Goal: Complete application form: Complete application form

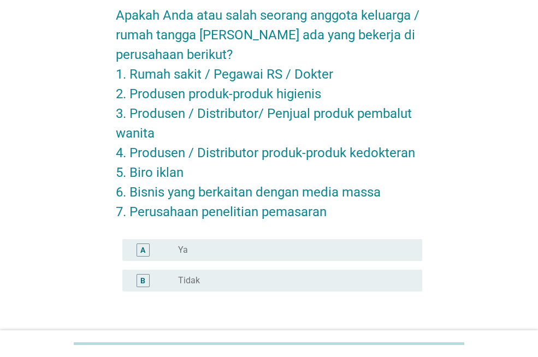
scroll to position [55, 0]
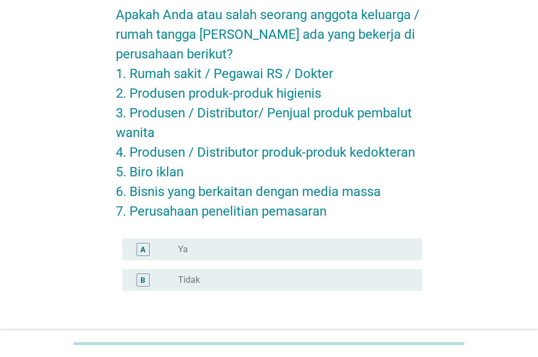
click at [199, 275] on label "Tidak" at bounding box center [189, 280] width 22 height 11
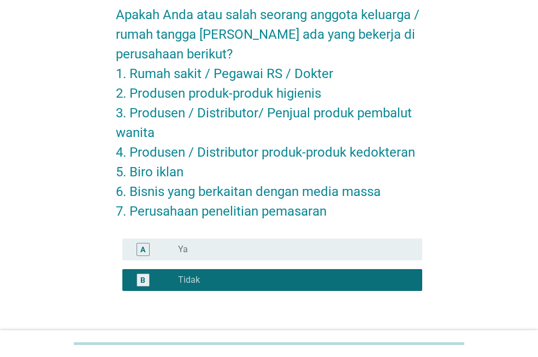
scroll to position [109, 0]
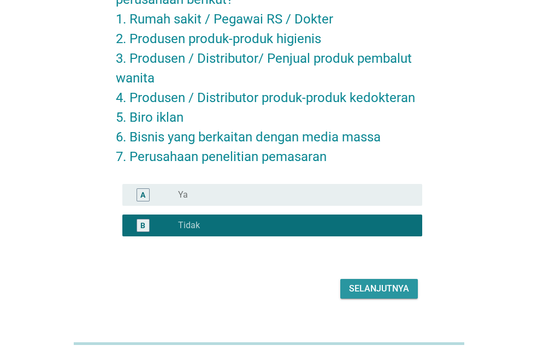
click at [349, 291] on button "Selanjutnya" at bounding box center [379, 289] width 78 height 20
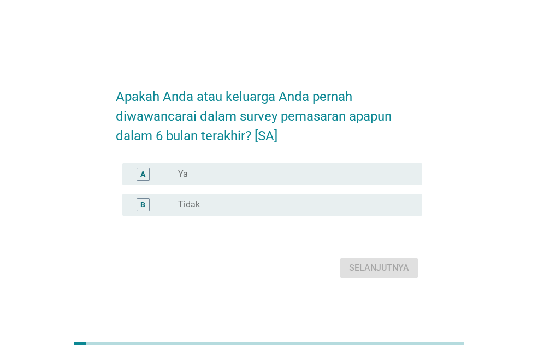
click at [270, 203] on div "radio_button_unchecked Tidak" at bounding box center [291, 204] width 227 height 11
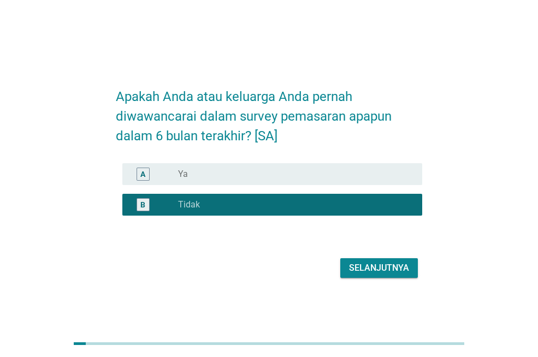
click at [391, 275] on button "Selanjutnya" at bounding box center [379, 268] width 78 height 20
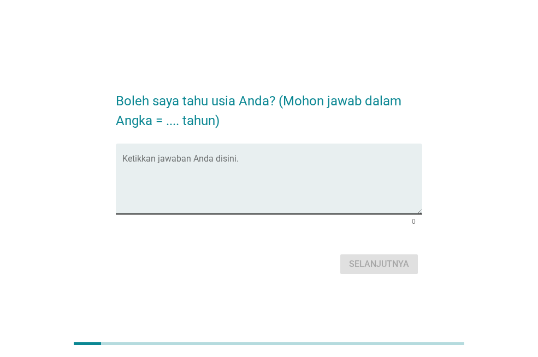
click at [271, 176] on textarea "Ketikkan jawaban Anda disini." at bounding box center [272, 185] width 300 height 57
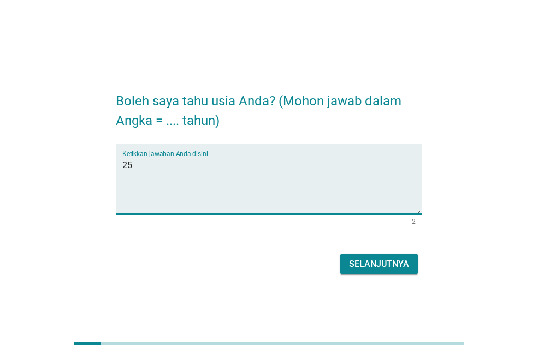
type textarea "25"
click at [401, 261] on div "Selanjutnya" at bounding box center [379, 264] width 60 height 13
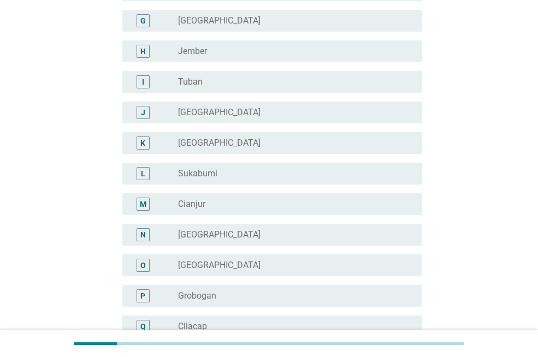
scroll to position [273, 0]
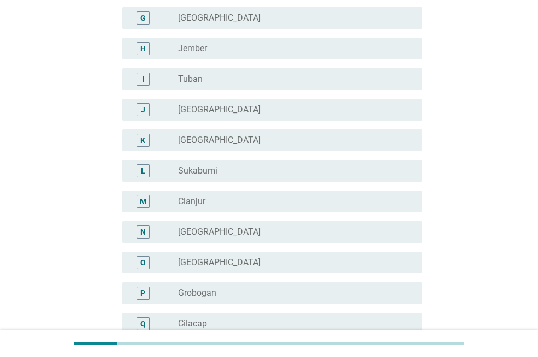
click at [331, 235] on div "radio_button_unchecked [GEOGRAPHIC_DATA]" at bounding box center [291, 232] width 227 height 11
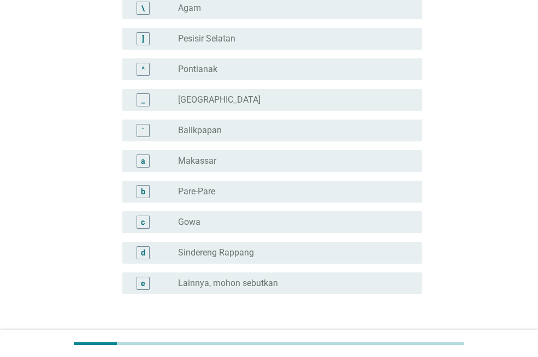
scroll to position [1003, 0]
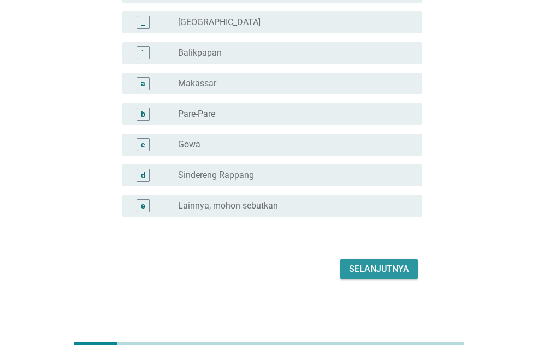
click at [399, 267] on div "Selanjutnya" at bounding box center [379, 269] width 60 height 13
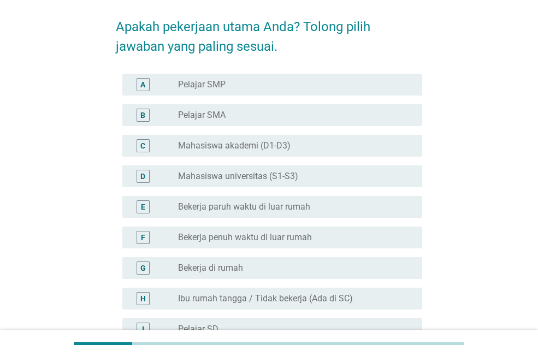
scroll to position [55, 0]
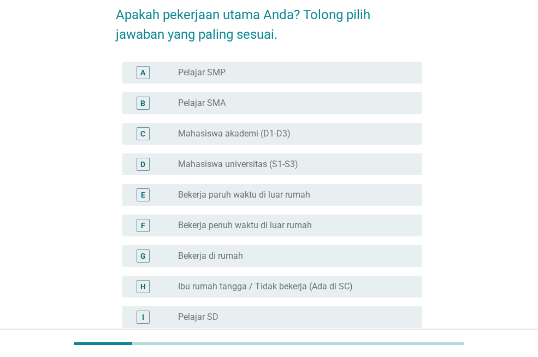
click at [354, 230] on div "radio_button_unchecked Bekerja penuh waktu di luar rumah" at bounding box center [291, 225] width 227 height 11
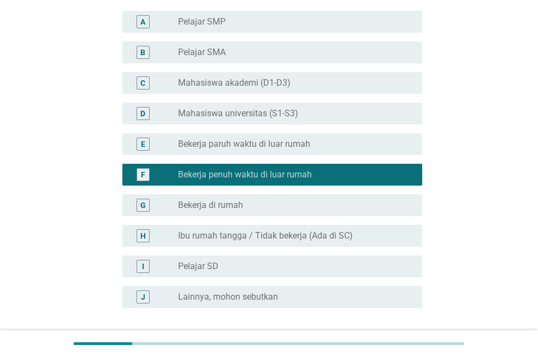
scroll to position [197, 0]
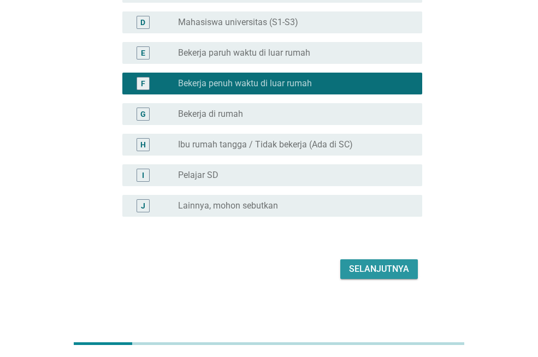
click at [381, 260] on button "Selanjutnya" at bounding box center [379, 269] width 78 height 20
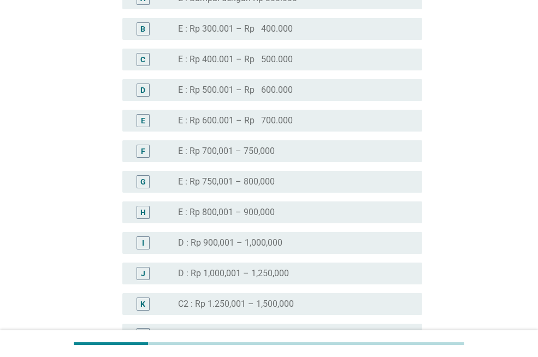
scroll to position [546, 0]
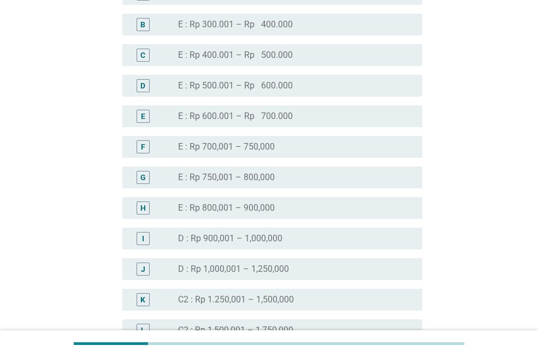
click at [303, 243] on div "radio_button_unchecked D : Rp 900,001 – 1,000,000" at bounding box center [291, 238] width 227 height 11
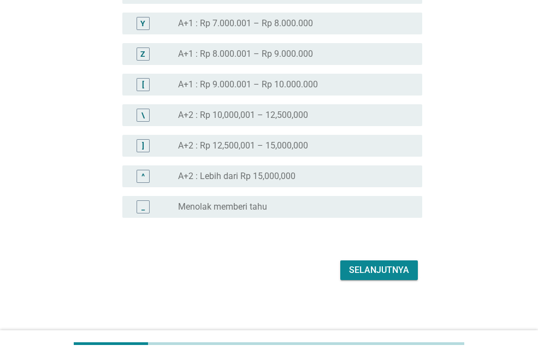
scroll to position [1252, 0]
click at [412, 260] on button "Selanjutnya" at bounding box center [379, 269] width 78 height 20
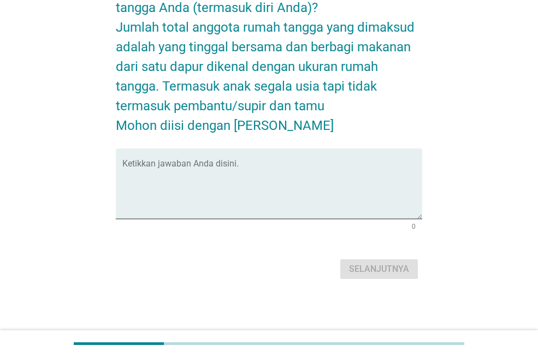
scroll to position [0, 0]
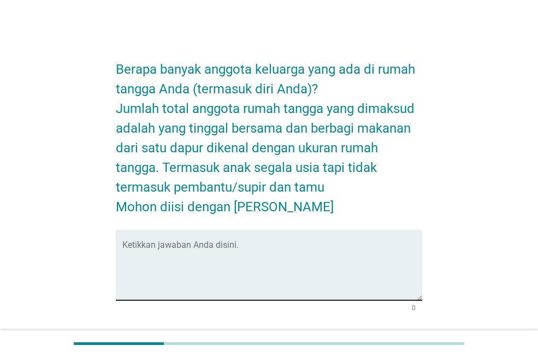
click at [234, 267] on textarea "Ketikkan jawaban Anda disini." at bounding box center [272, 271] width 300 height 57
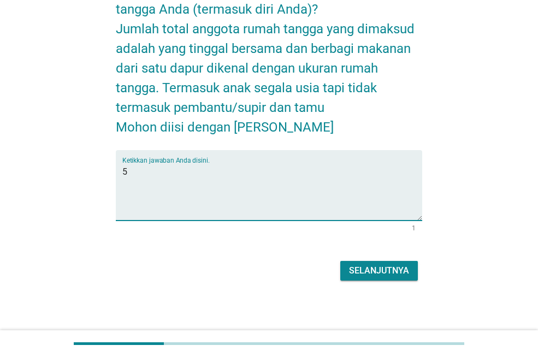
scroll to position [81, 0]
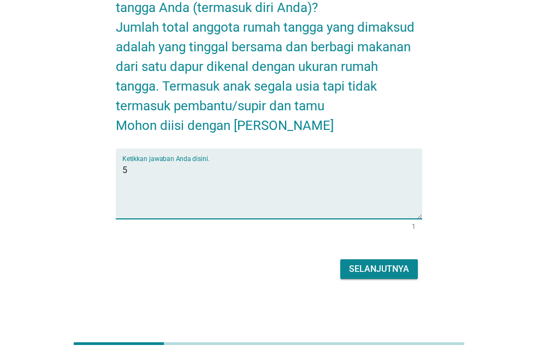
type textarea "5"
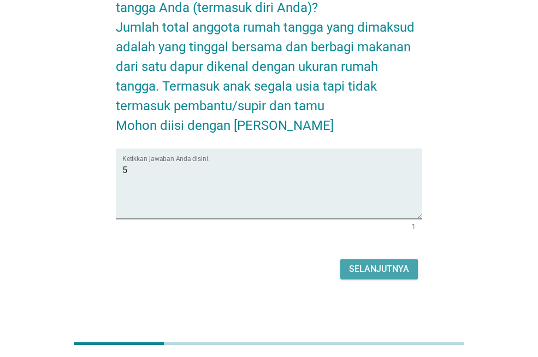
click at [389, 264] on div "Selanjutnya" at bounding box center [379, 269] width 60 height 13
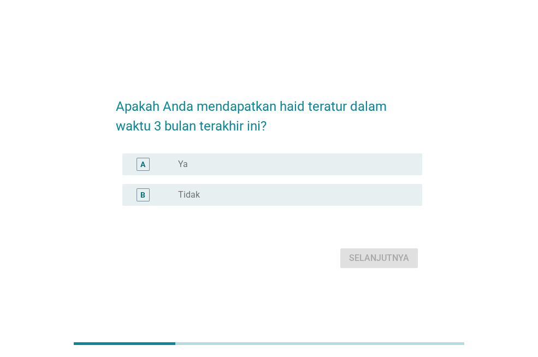
click at [356, 167] on div "radio_button_unchecked Ya" at bounding box center [291, 164] width 227 height 11
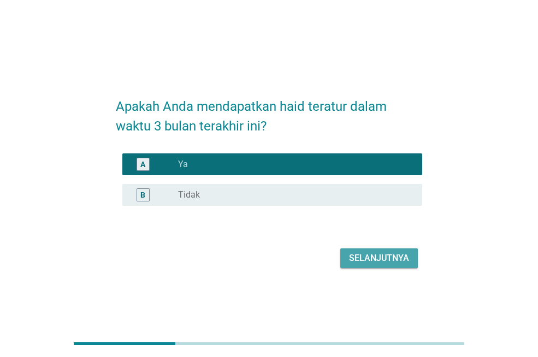
click at [384, 260] on div "Selanjutnya" at bounding box center [379, 258] width 60 height 13
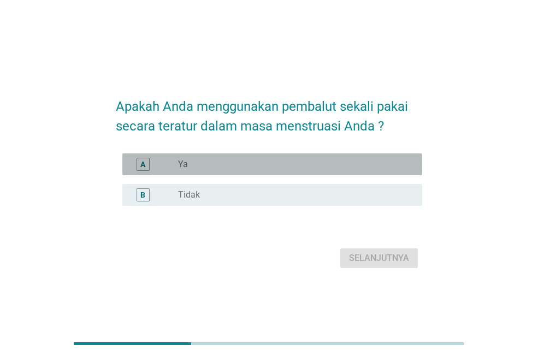
click at [330, 163] on div "radio_button_unchecked Ya" at bounding box center [291, 164] width 227 height 11
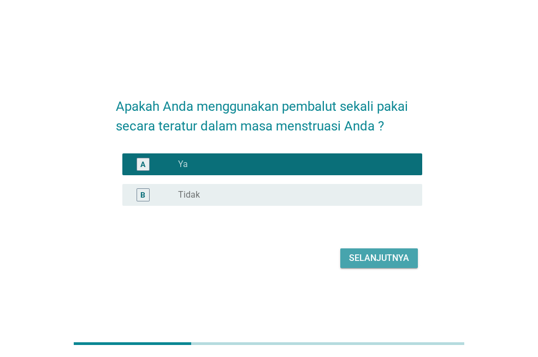
click at [376, 258] on div "Selanjutnya" at bounding box center [379, 258] width 60 height 13
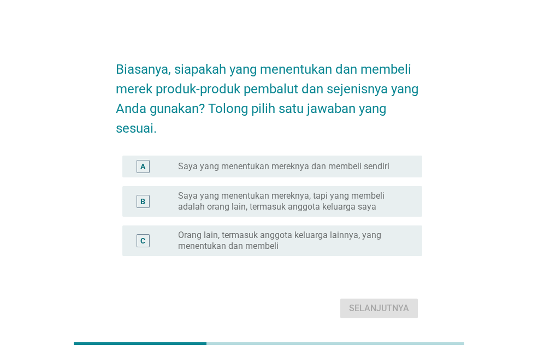
click at [338, 171] on label "Saya yang menentukan mereknya dan membeli sendiri" at bounding box center [283, 166] width 211 height 11
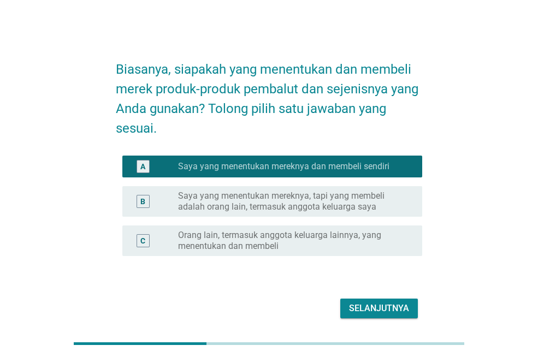
click at [390, 306] on div "Selanjutnya" at bounding box center [379, 308] width 60 height 13
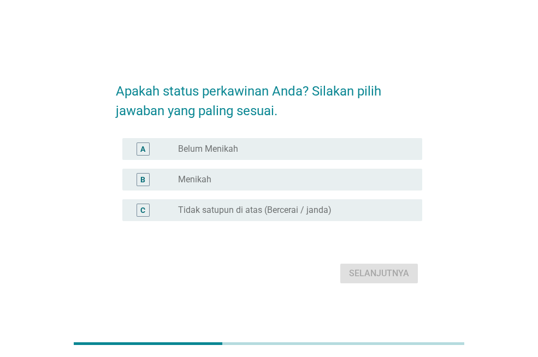
click at [350, 152] on div "radio_button_unchecked Belum Menikah" at bounding box center [291, 149] width 227 height 11
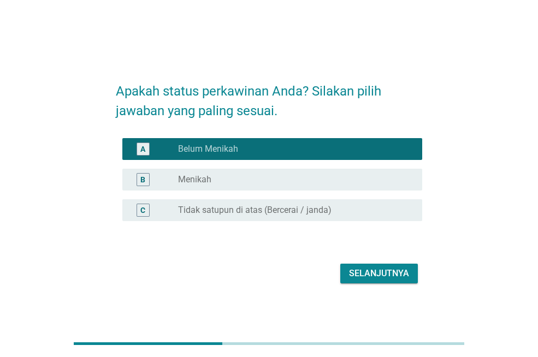
click at [376, 282] on button "Selanjutnya" at bounding box center [379, 274] width 78 height 20
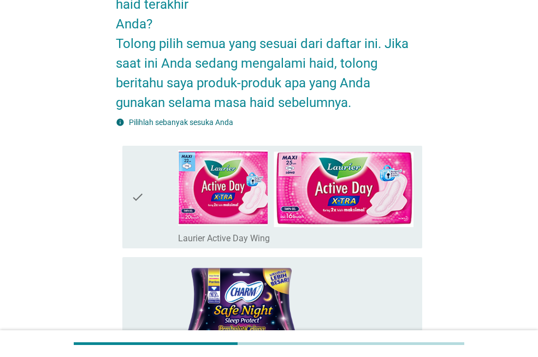
scroll to position [164, 0]
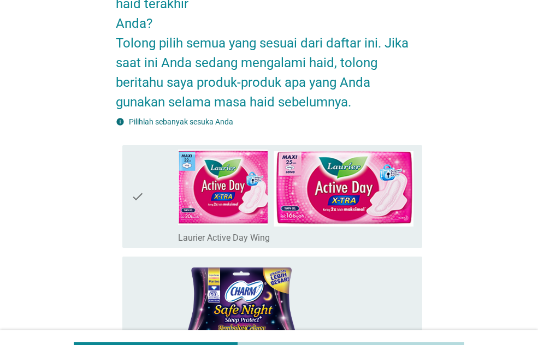
click at [129, 194] on div "check check_box_outline_blank Laurier Active Day Wing" at bounding box center [272, 196] width 300 height 103
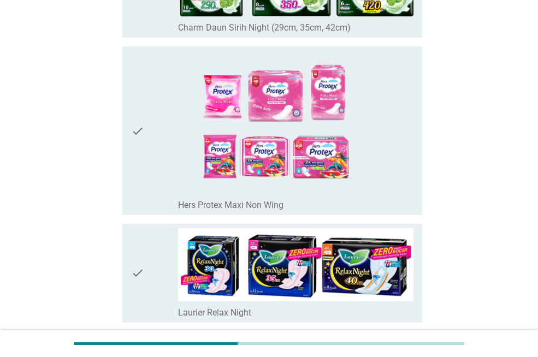
scroll to position [2184, 0]
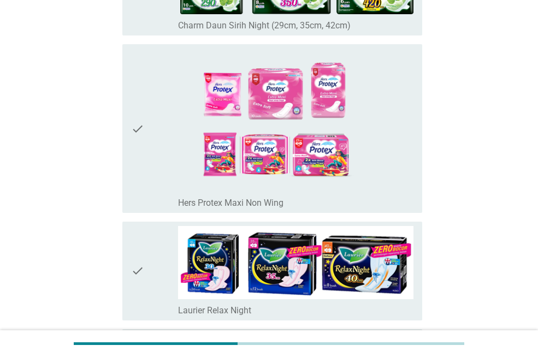
click at [134, 163] on icon "check" at bounding box center [137, 129] width 13 height 160
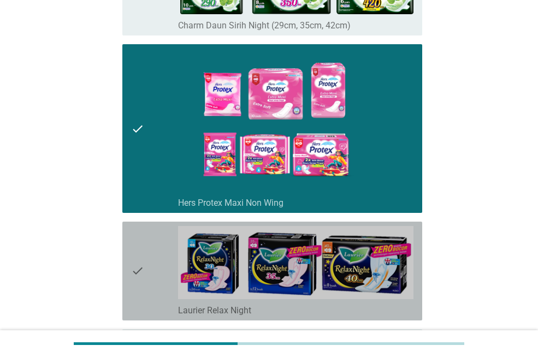
click at [141, 254] on icon "check" at bounding box center [137, 271] width 13 height 90
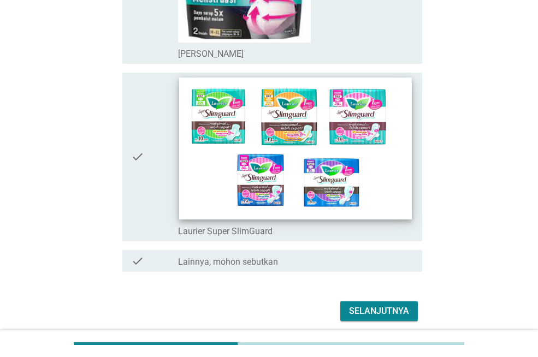
scroll to position [4657, 0]
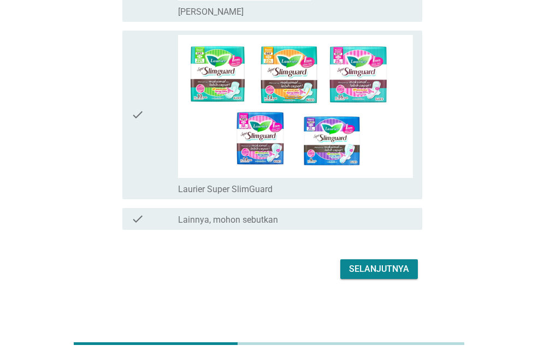
click at [371, 271] on div "Selanjutnya" at bounding box center [379, 269] width 60 height 13
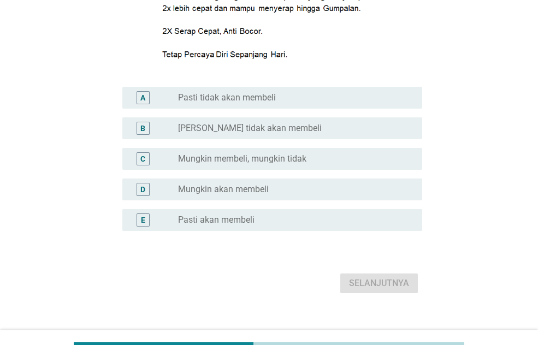
scroll to position [218, 0]
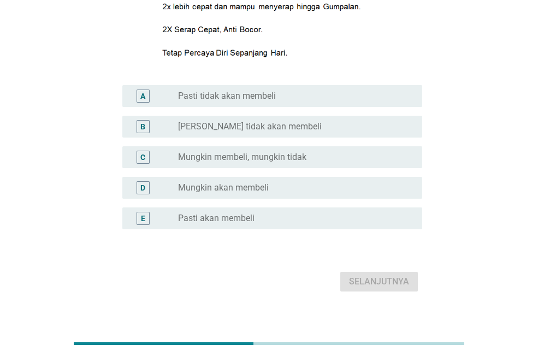
click at [313, 190] on div "radio_button_unchecked Mungkin akan membeli" at bounding box center [291, 187] width 227 height 11
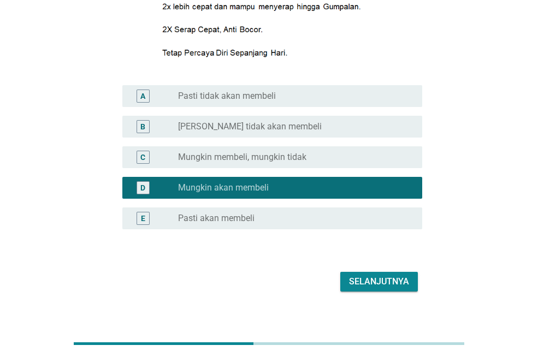
click at [365, 276] on div "Selanjutnya" at bounding box center [379, 281] width 60 height 13
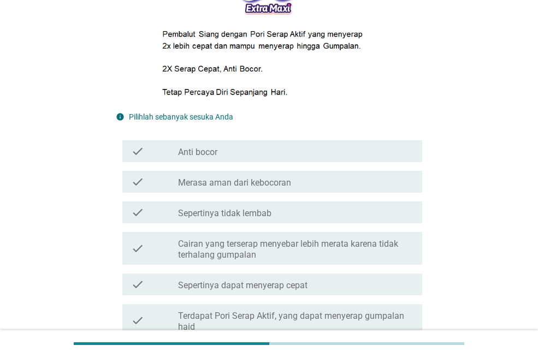
drag, startPoint x: 271, startPoint y: 181, endPoint x: 276, endPoint y: 192, distance: 12.7
click at [270, 181] on label "Merasa aman dari kebocoran" at bounding box center [234, 182] width 113 height 11
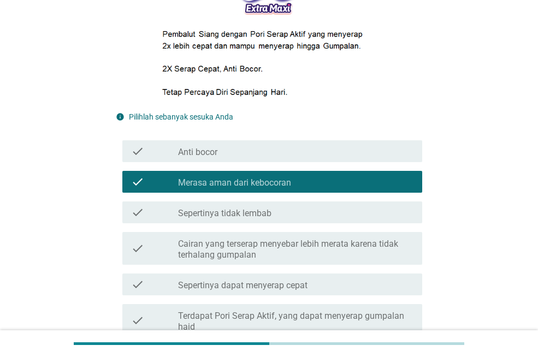
click at [310, 281] on div "check_box_outline_blank Sepertinya dapat menyerap cepat" at bounding box center [295, 284] width 235 height 13
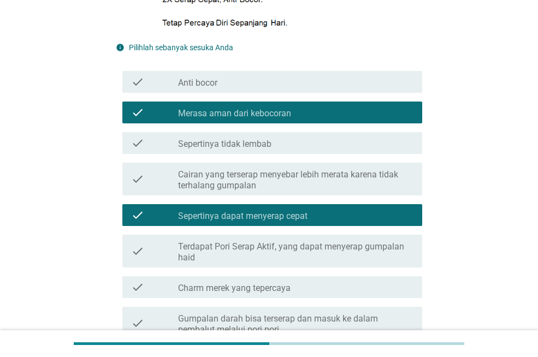
scroll to position [382, 0]
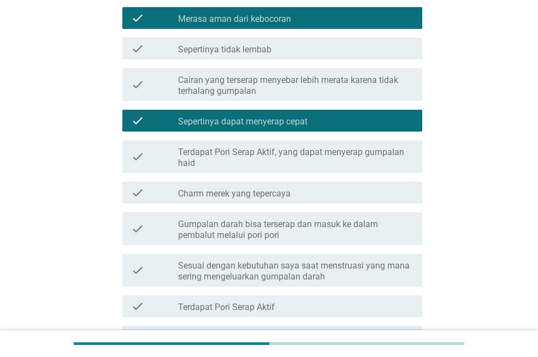
click at [322, 198] on div "check_box_outline_blank Charm merek yang tepercaya" at bounding box center [295, 192] width 235 height 13
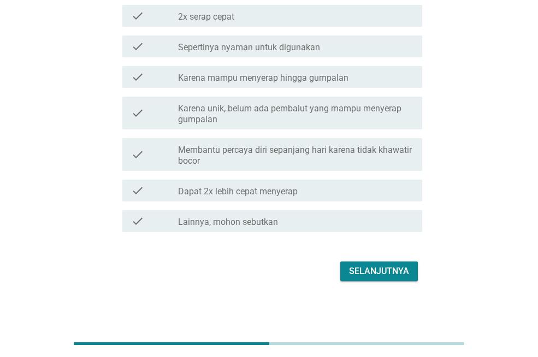
scroll to position [985, 0]
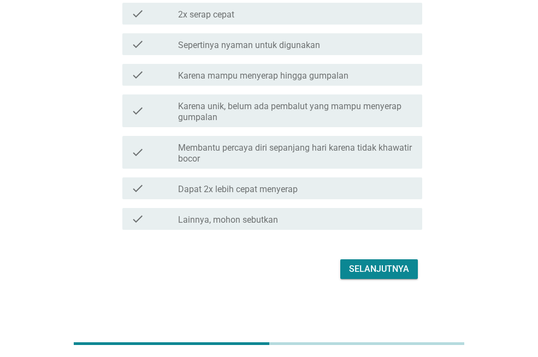
click at [363, 269] on div "Selanjutnya" at bounding box center [379, 269] width 60 height 13
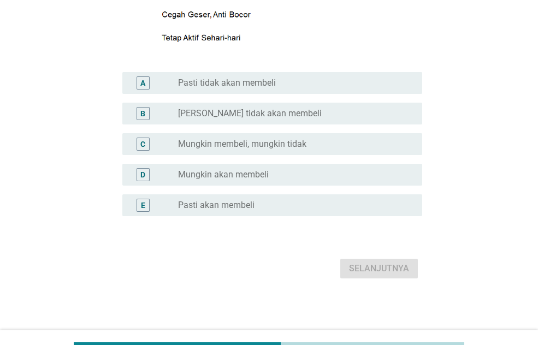
scroll to position [0, 0]
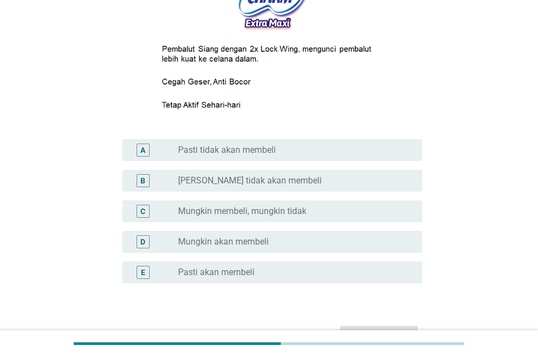
click at [329, 241] on div "radio_button_unchecked Mungkin akan membeli" at bounding box center [291, 241] width 227 height 11
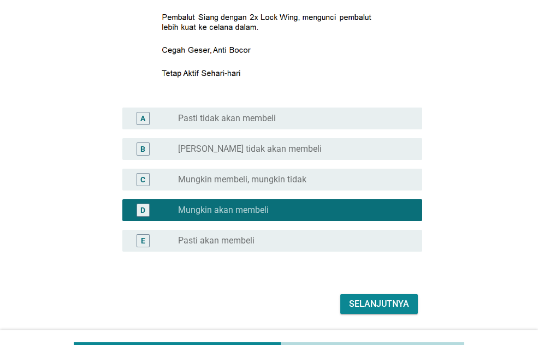
scroll to position [231, 0]
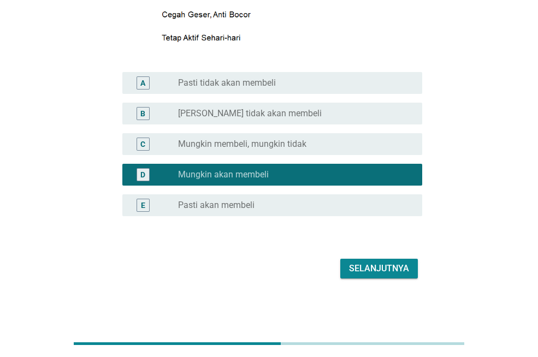
click at [366, 279] on button "Selanjutnya" at bounding box center [379, 269] width 78 height 20
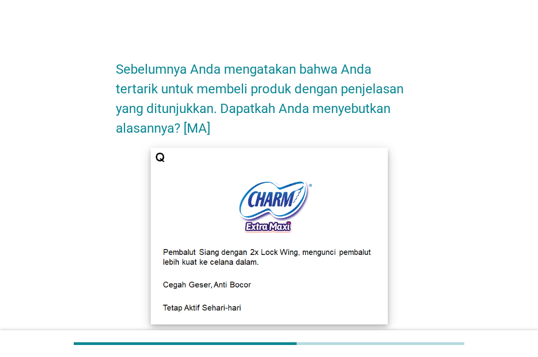
scroll to position [218, 0]
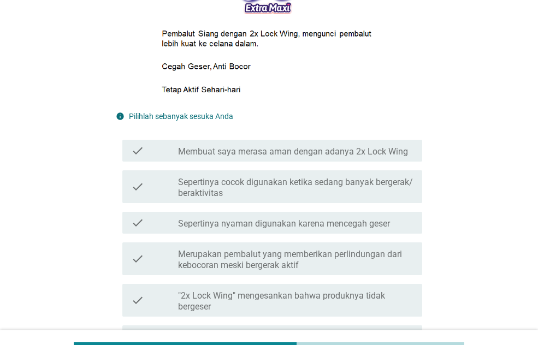
click at [312, 224] on label "Sepertinya nyaman digunakan karena mencegah geser" at bounding box center [284, 223] width 212 height 11
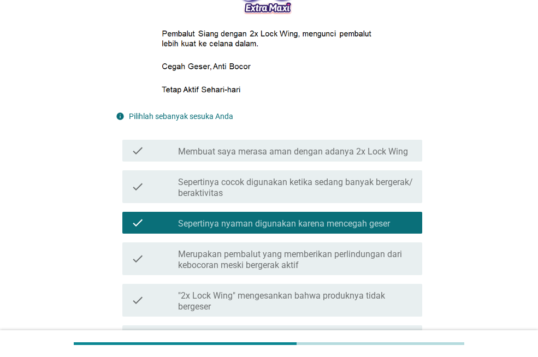
click at [316, 285] on div "check check_box_outline_blank "2x Lock Wing" mengesankan bahwa produknya tidak …" at bounding box center [272, 300] width 300 height 33
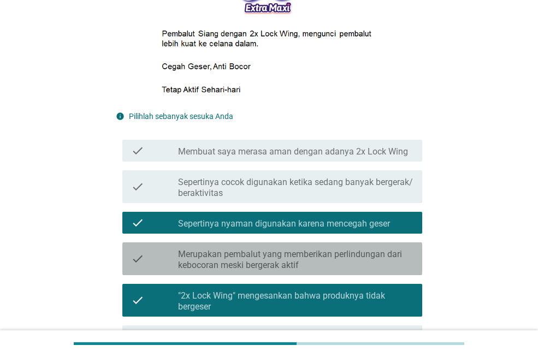
click at [314, 263] on label "Merupakan pembalut yang memberikan perlindungan dari kebocoran meski bergerak a…" at bounding box center [295, 260] width 235 height 22
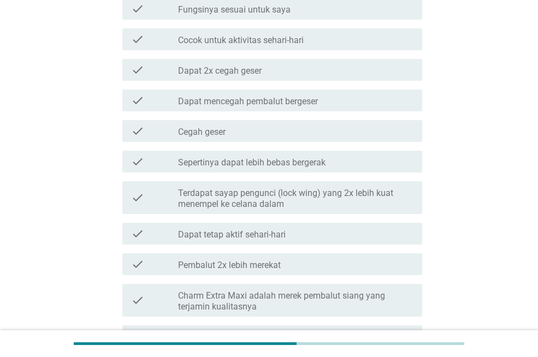
click at [318, 256] on div "check check_box_outline_blank Pembalut 2x lebih merekat" at bounding box center [272, 264] width 300 height 22
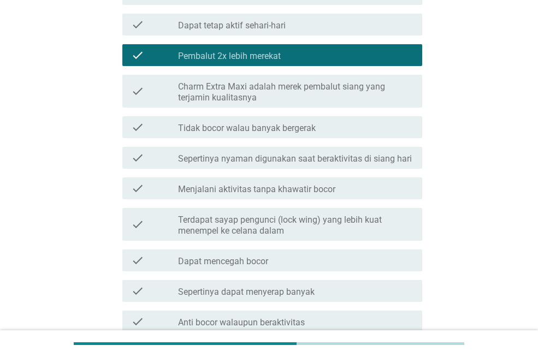
scroll to position [928, 0]
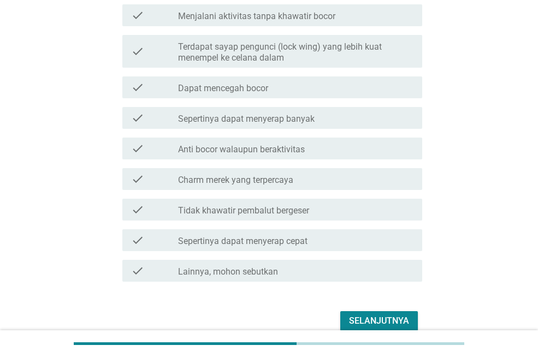
click at [364, 317] on div "Selanjutnya" at bounding box center [379, 321] width 60 height 13
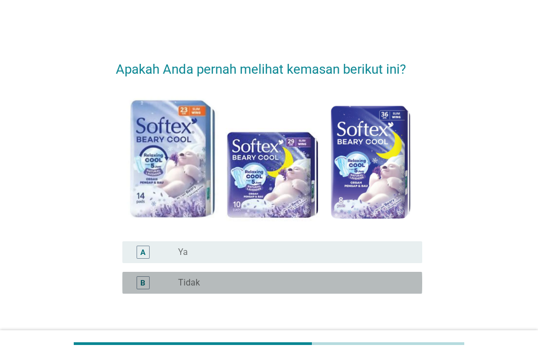
click at [330, 278] on div "radio_button_unchecked Tidak" at bounding box center [291, 282] width 227 height 11
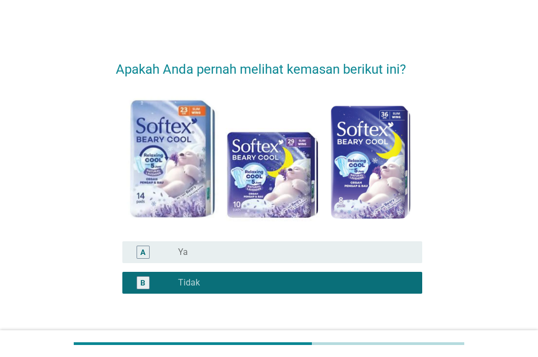
scroll to position [77, 0]
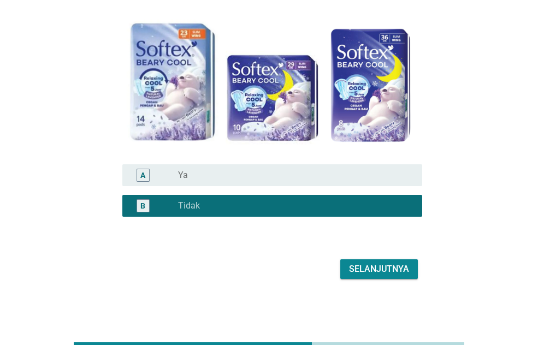
click at [376, 266] on div "Selanjutnya" at bounding box center [379, 269] width 60 height 13
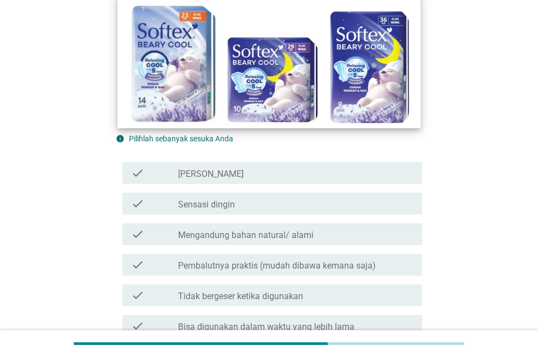
scroll to position [273, 0]
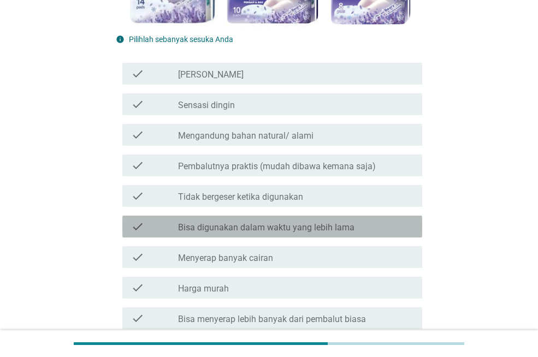
click at [377, 221] on div "check_box_outline_blank Bisa digunakan dalam waktu yang lebih lama" at bounding box center [295, 226] width 235 height 13
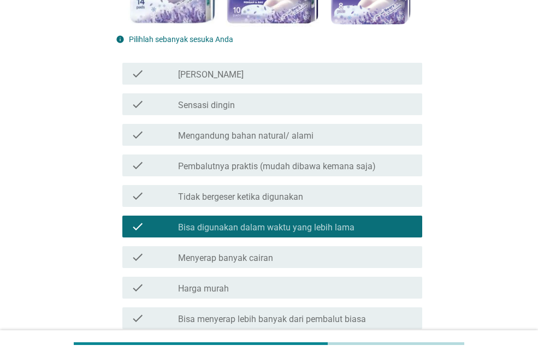
click at [384, 254] on div "check_box_outline_blank Menyerap banyak cairan" at bounding box center [295, 257] width 235 height 13
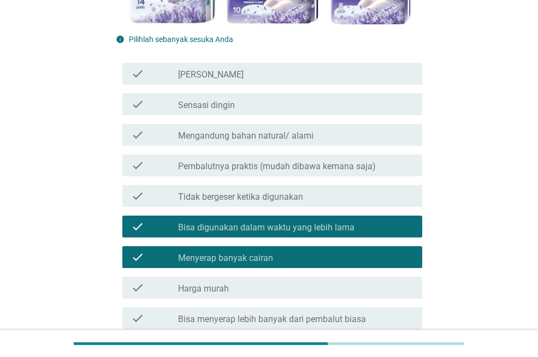
scroll to position [492, 0]
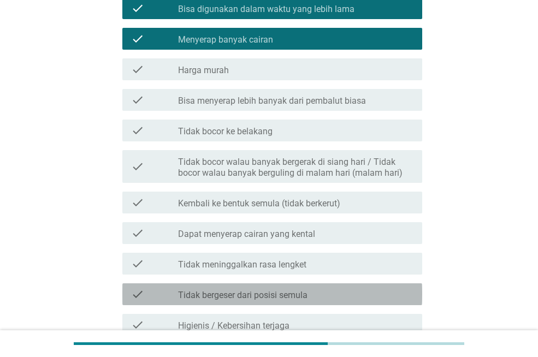
click at [374, 292] on div "check_box_outline_blank Tidak bergeser dari posisi semula" at bounding box center [295, 294] width 235 height 13
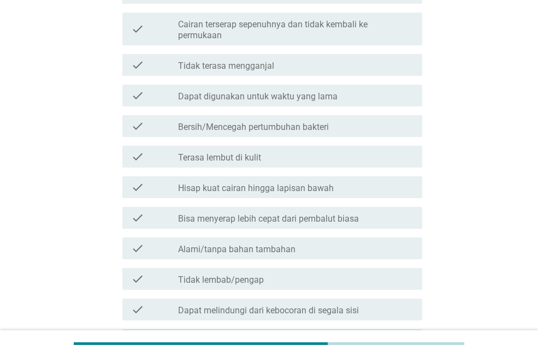
scroll to position [1395, 0]
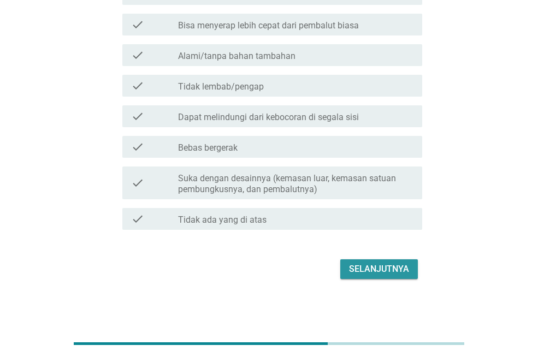
click at [382, 271] on div "Selanjutnya" at bounding box center [379, 269] width 60 height 13
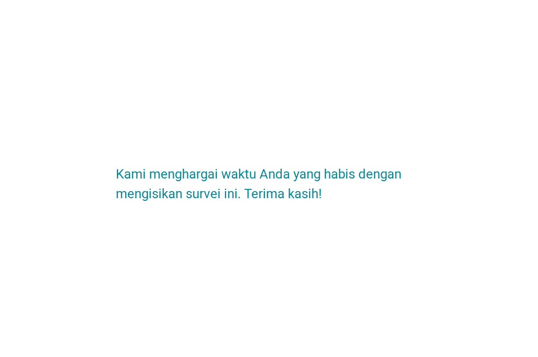
scroll to position [0, 0]
